Goal: Information Seeking & Learning: Learn about a topic

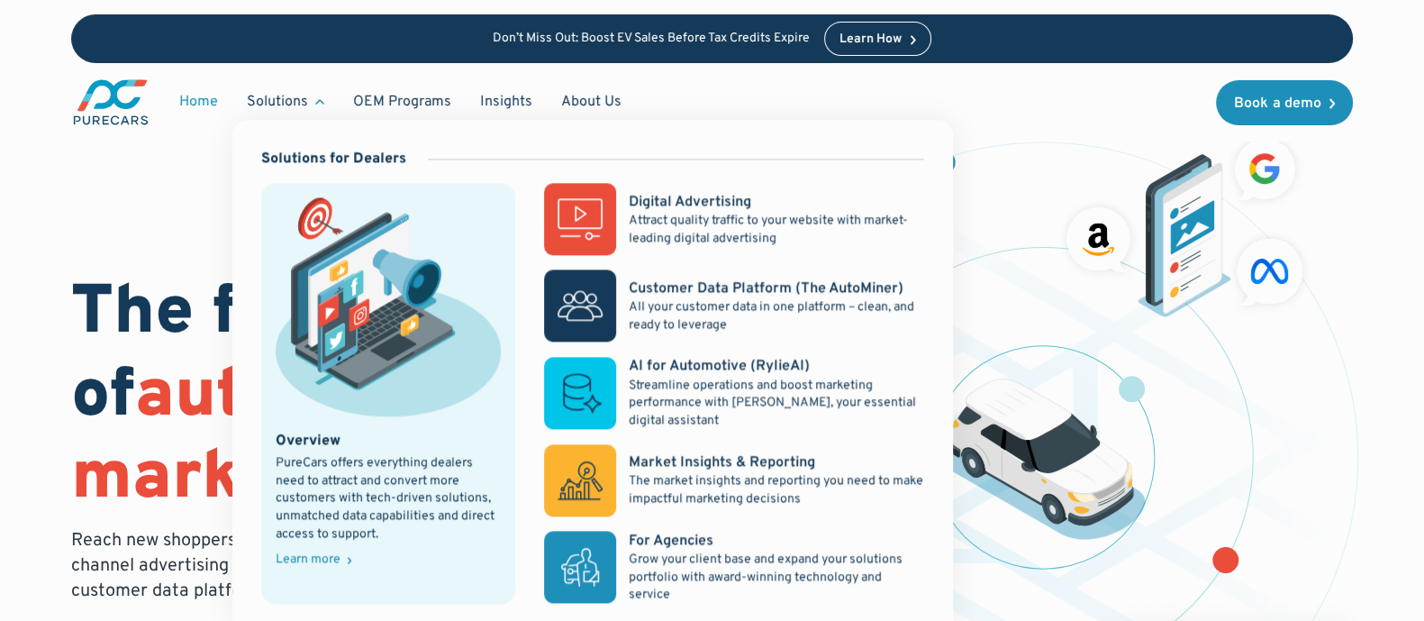
click at [305, 98] on div "Solutions" at bounding box center [277, 102] width 61 height 20
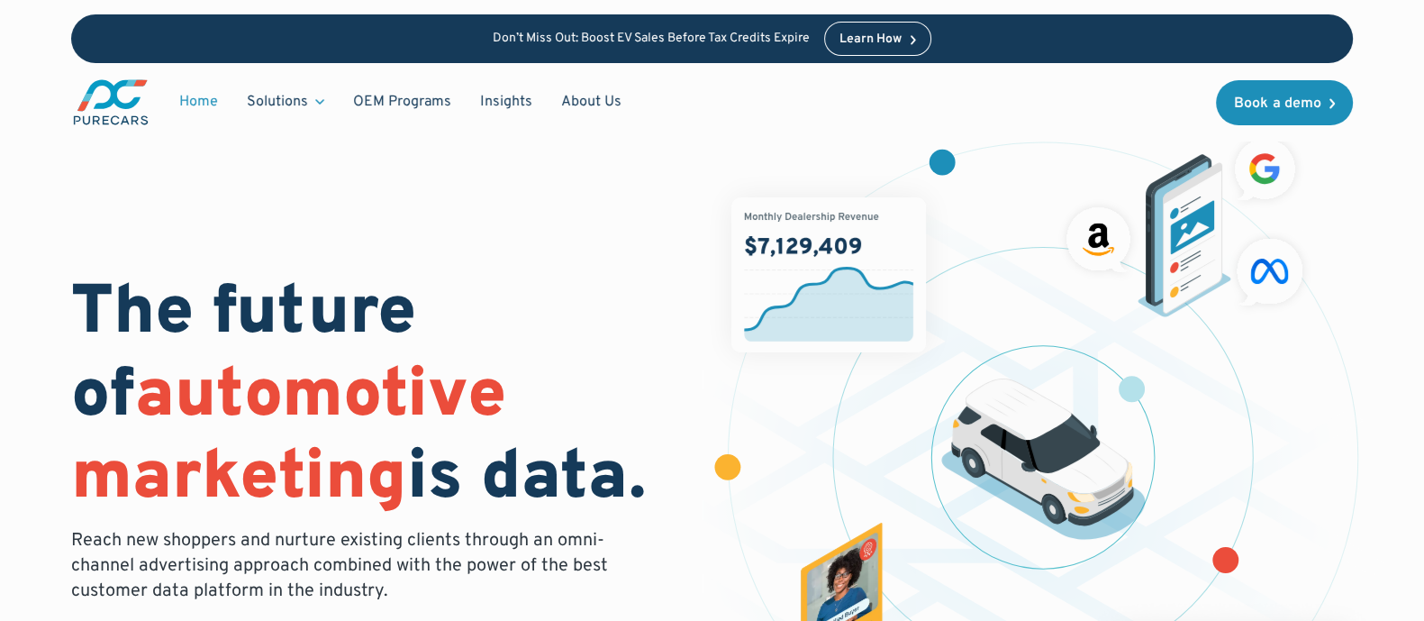
click at [305, 98] on div "Solutions" at bounding box center [277, 102] width 61 height 20
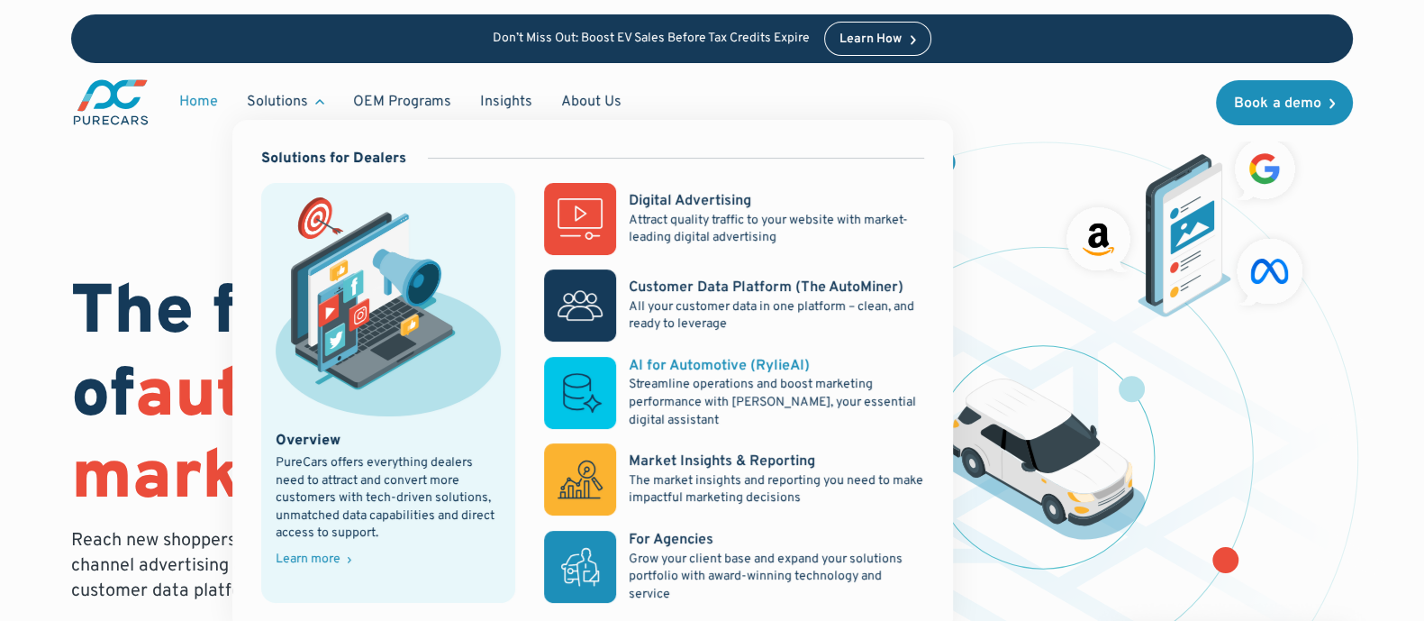
click at [757, 379] on p "Streamline operations and boost marketing performance with [PERSON_NAME], your …" at bounding box center [776, 402] width 295 height 53
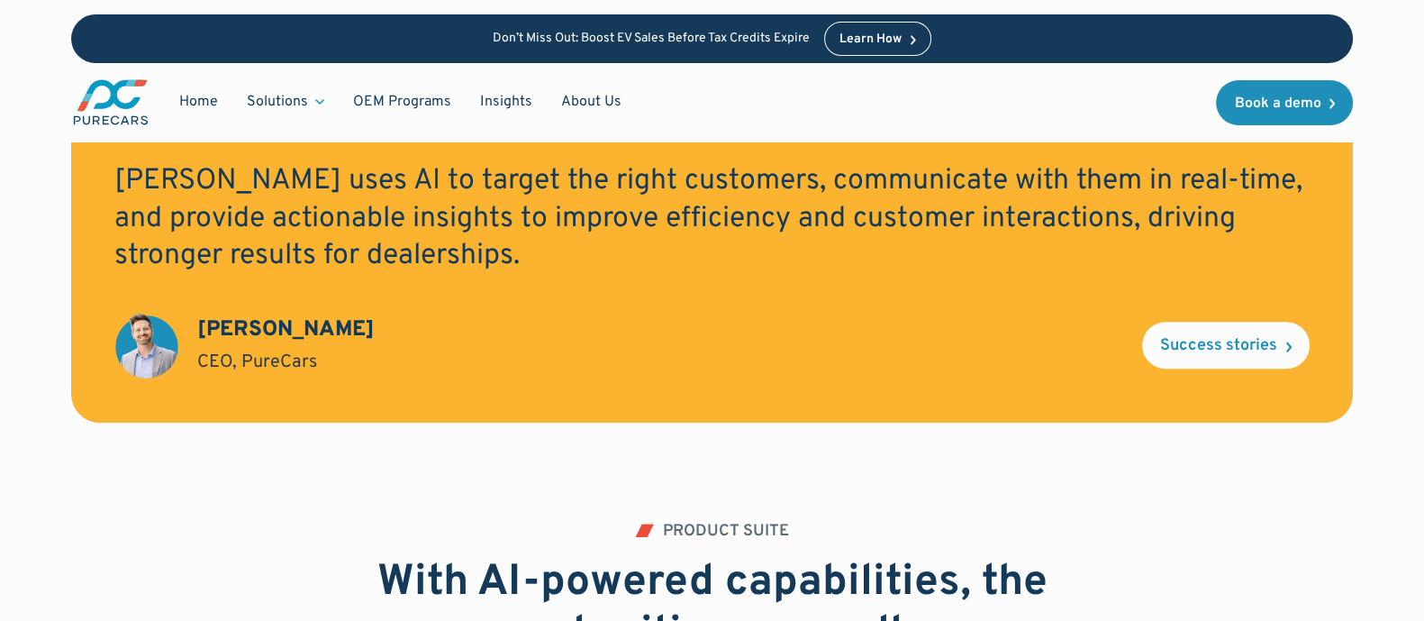
scroll to position [1576, 0]
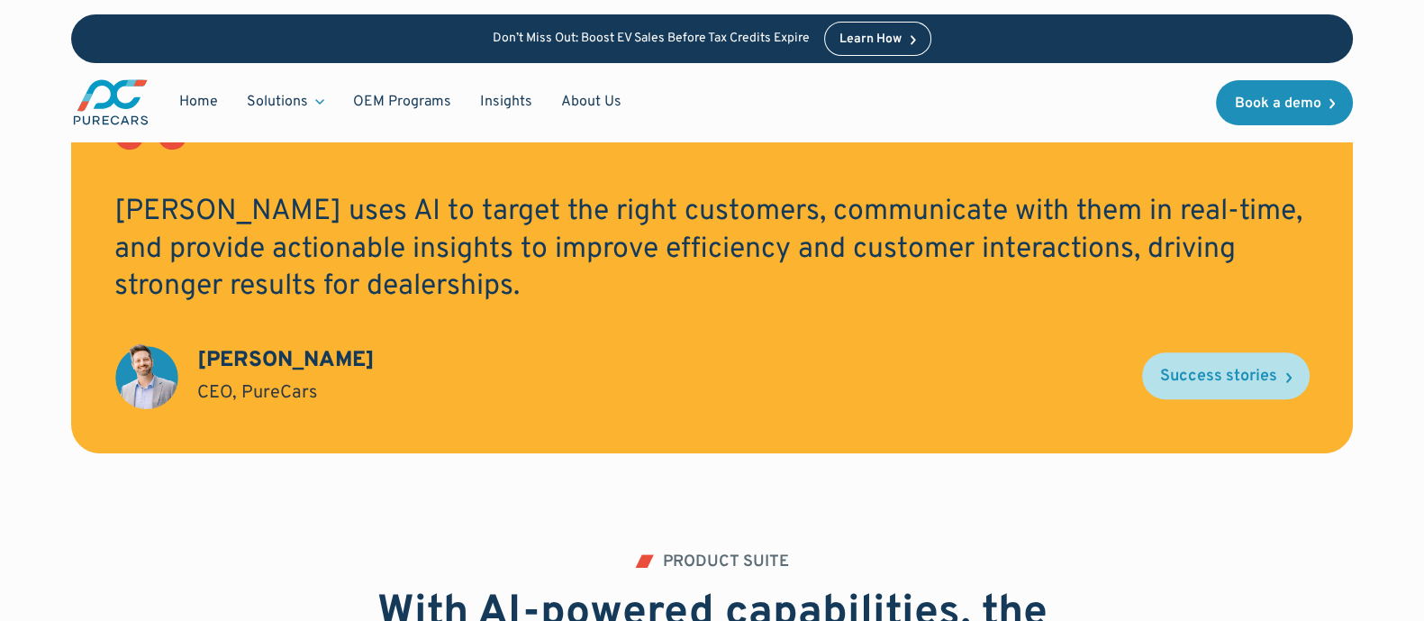
click at [1175, 365] on link "Success stories" at bounding box center [1226, 375] width 168 height 47
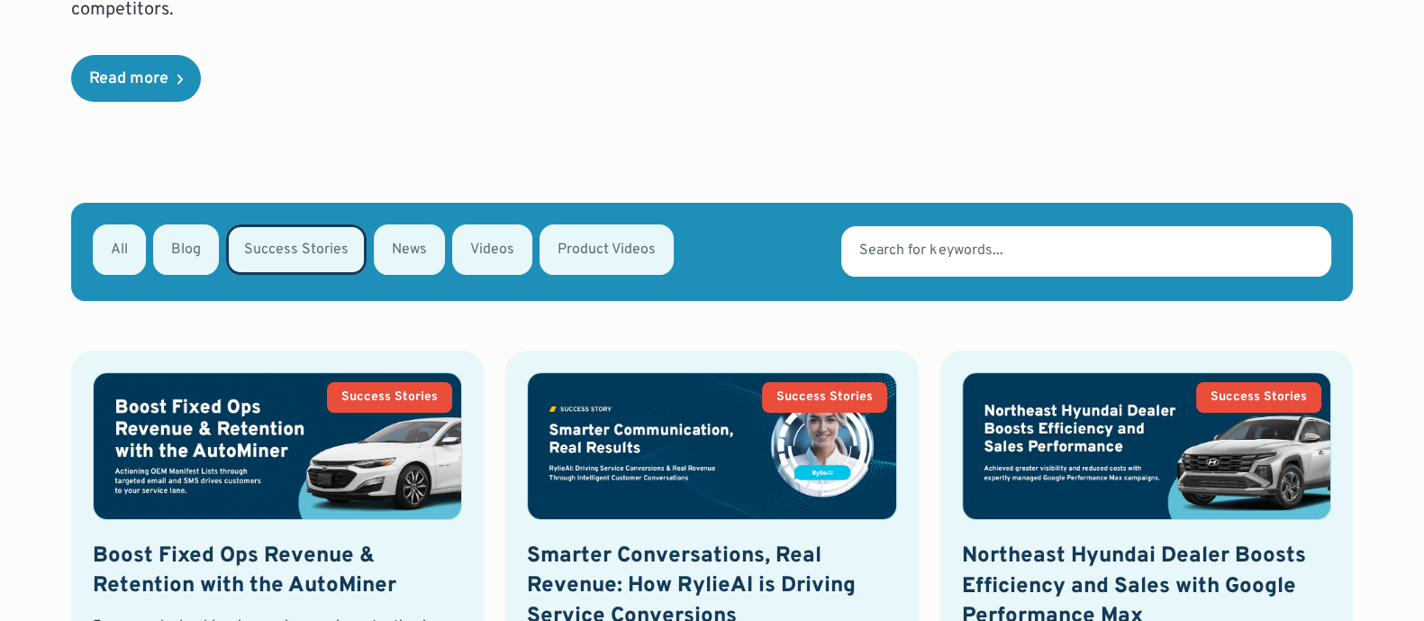
scroll to position [787, 0]
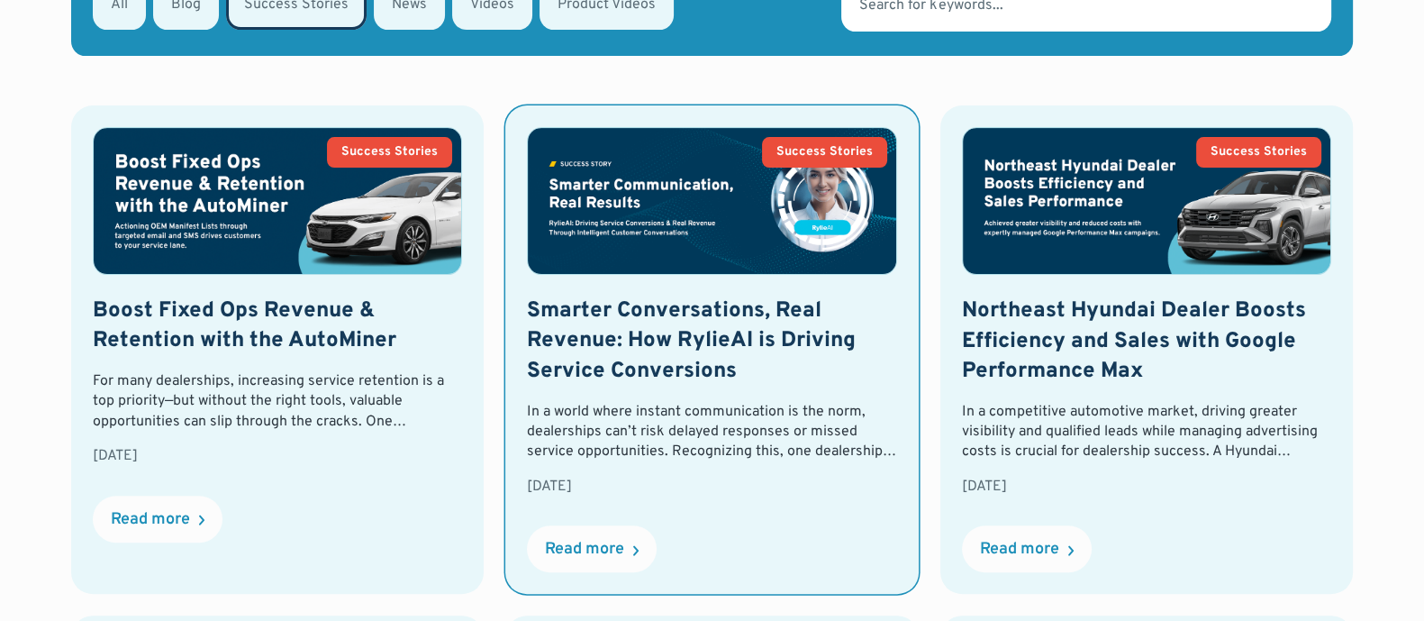
click at [563, 349] on h2 "Smarter Conversations, Real Revenue: How RylieAI is Driving Service Conversions" at bounding box center [711, 341] width 369 height 91
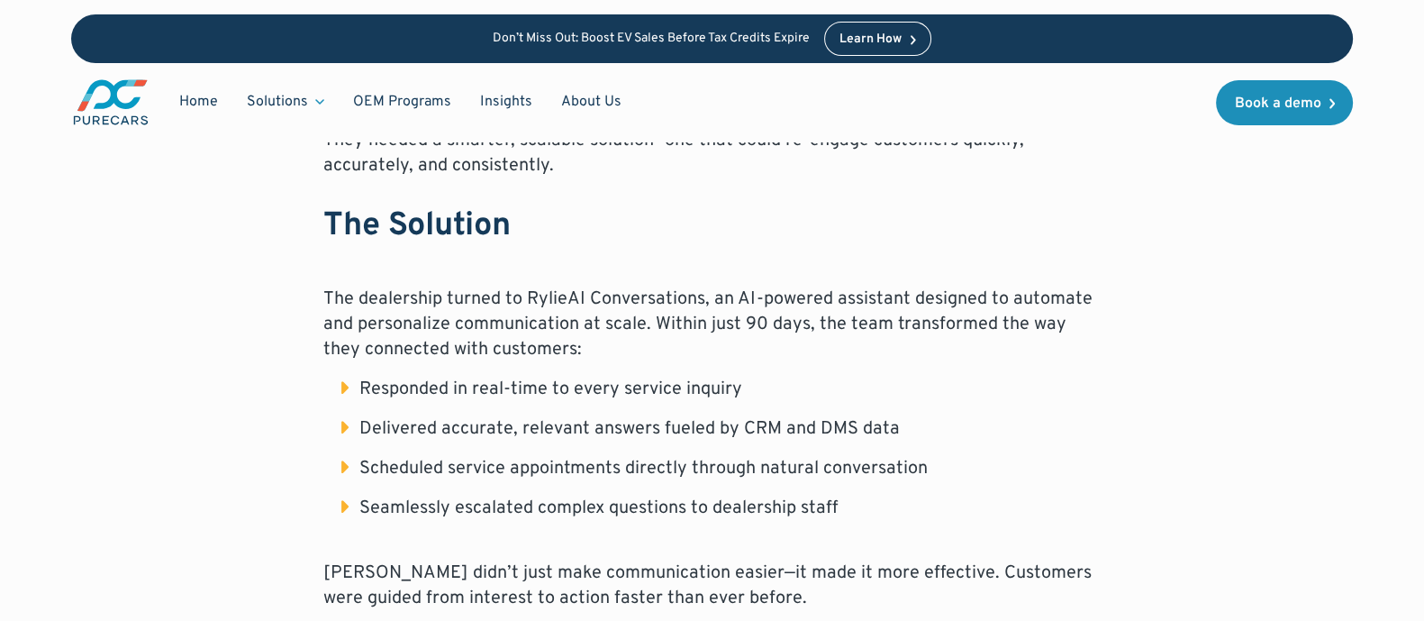
scroll to position [1126, 0]
